Goal: Information Seeking & Learning: Learn about a topic

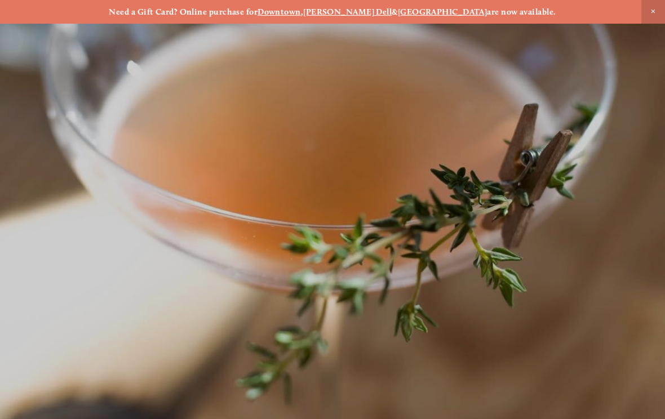
scroll to position [-1, 0]
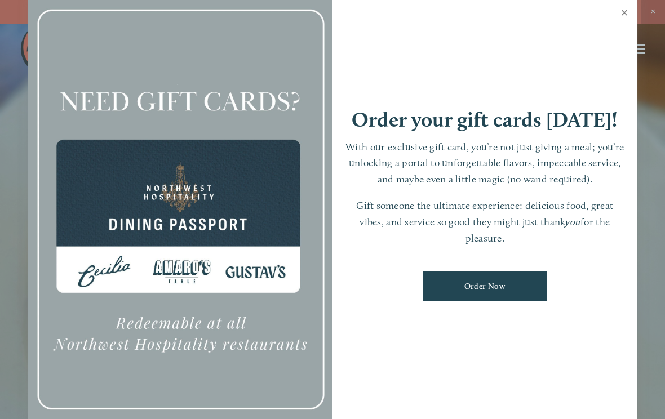
click at [625, 14] on link "Close" at bounding box center [625, 14] width 22 height 32
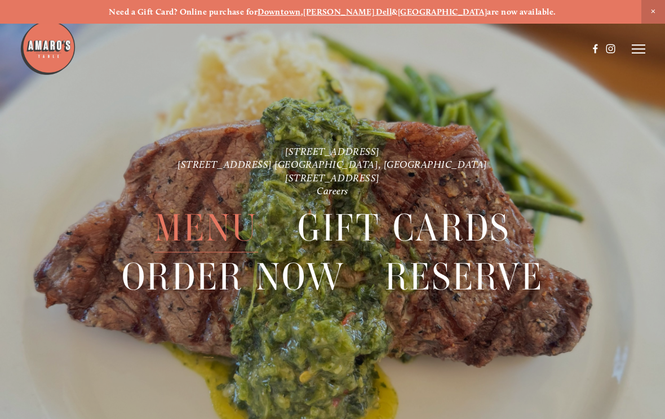
click at [644, 47] on icon at bounding box center [639, 49] width 14 height 10
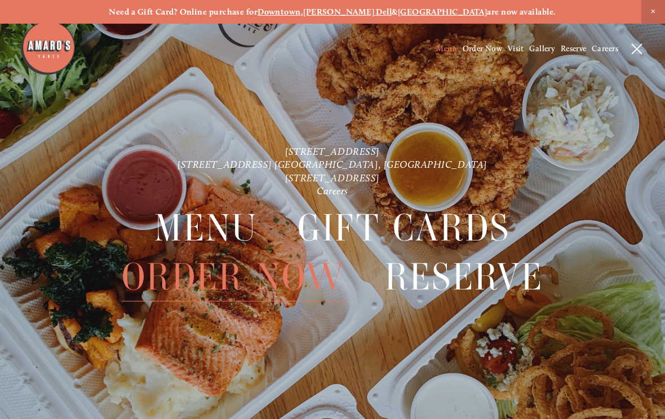
click at [441, 46] on span "Menu" at bounding box center [446, 49] width 21 height 10
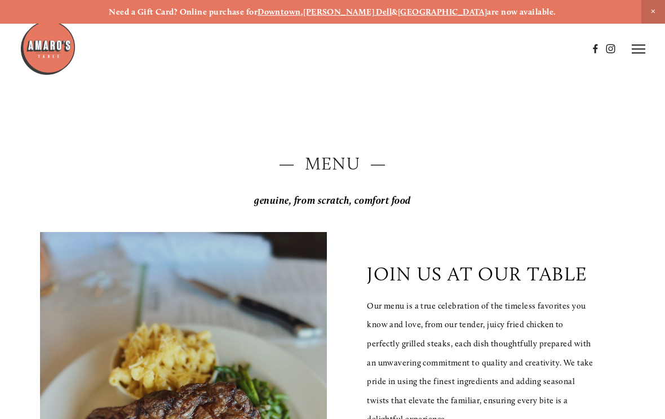
click at [655, 7] on span "Close Announcement" at bounding box center [653, 12] width 24 height 24
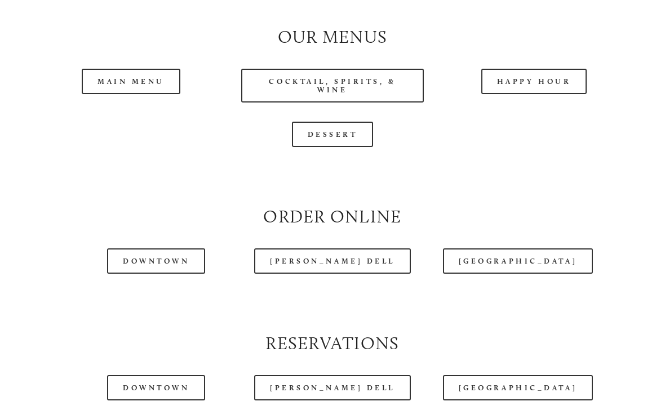
scroll to position [1005, 0]
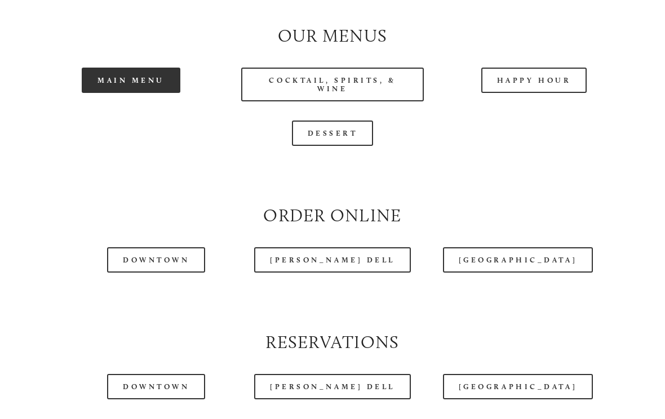
click at [118, 88] on link "Main Menu" at bounding box center [131, 80] width 99 height 25
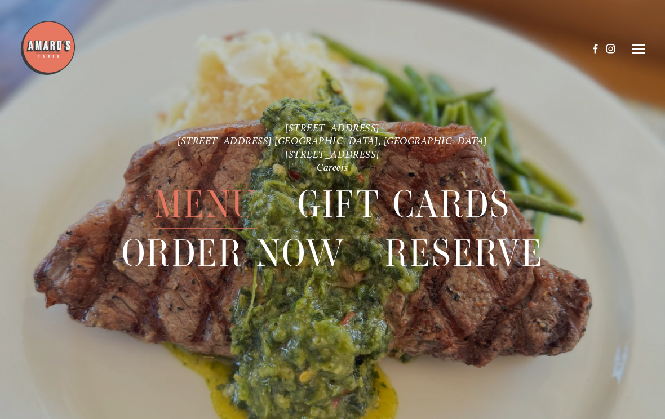
click at [218, 202] on span "Menu" at bounding box center [205, 205] width 103 height 48
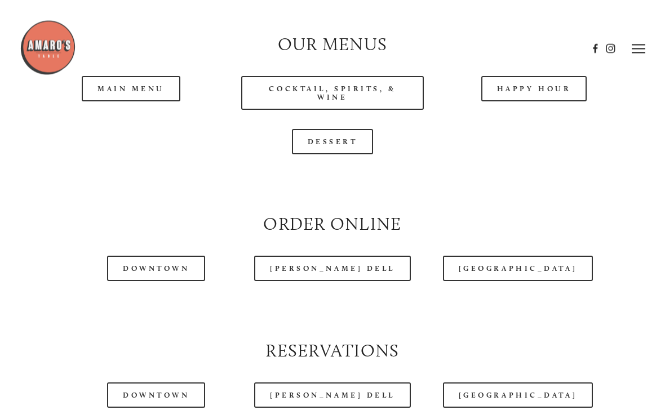
scroll to position [997, 0]
click at [137, 101] on link "Main Menu" at bounding box center [131, 88] width 99 height 25
